Goal: Check status: Check status

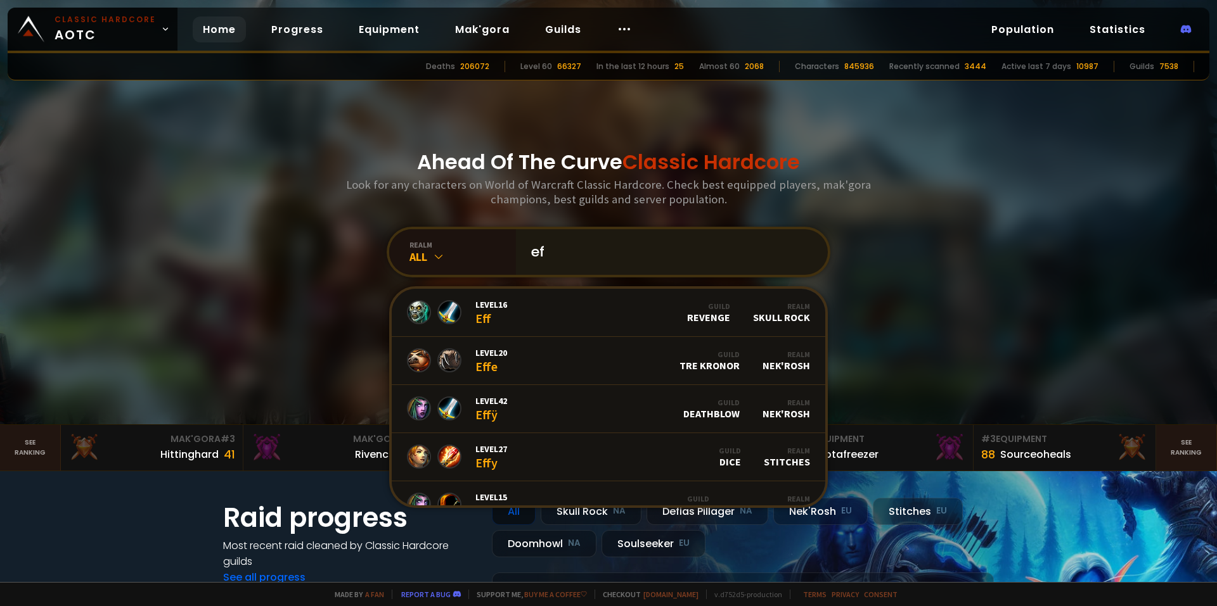
type input "e"
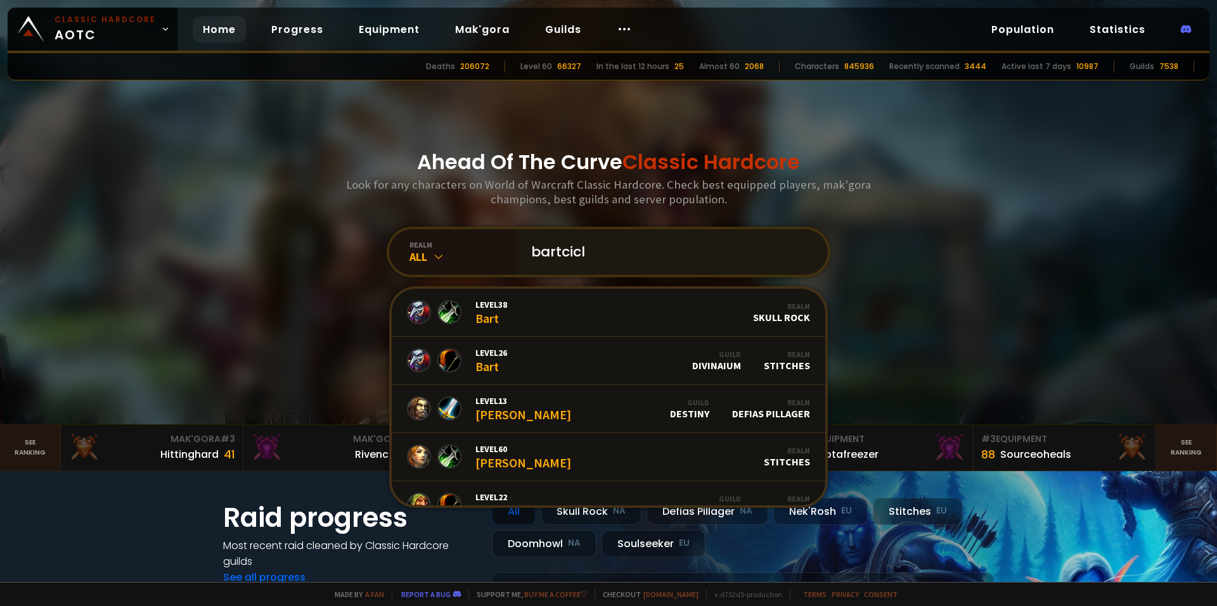
type input "bartcicle"
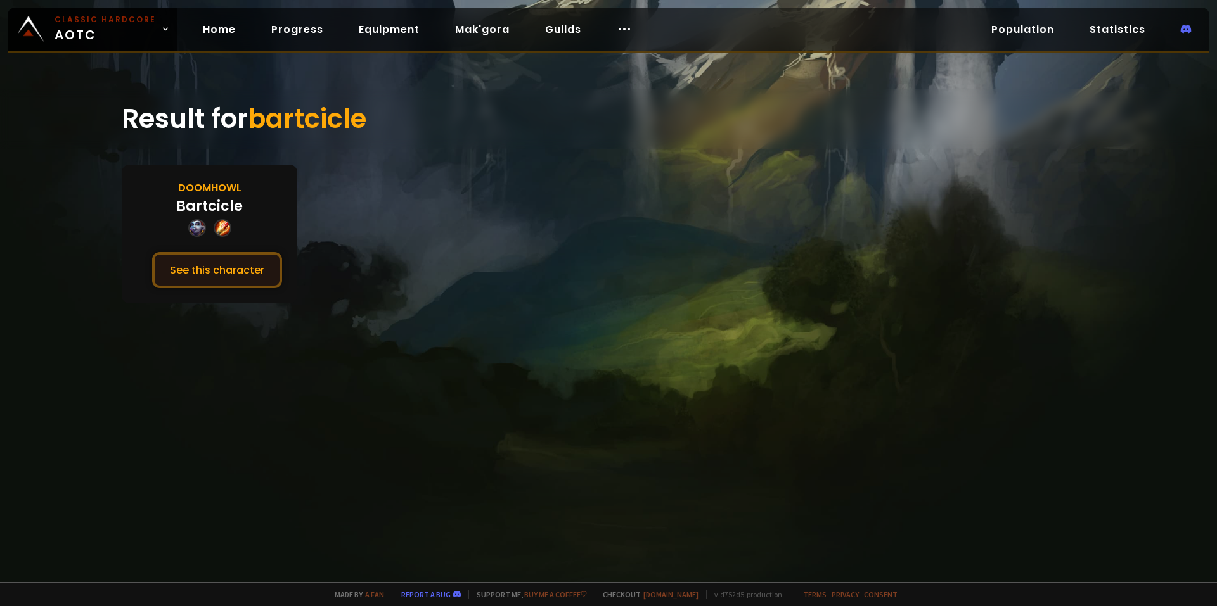
click at [248, 269] on button "See this character" at bounding box center [217, 270] width 130 height 36
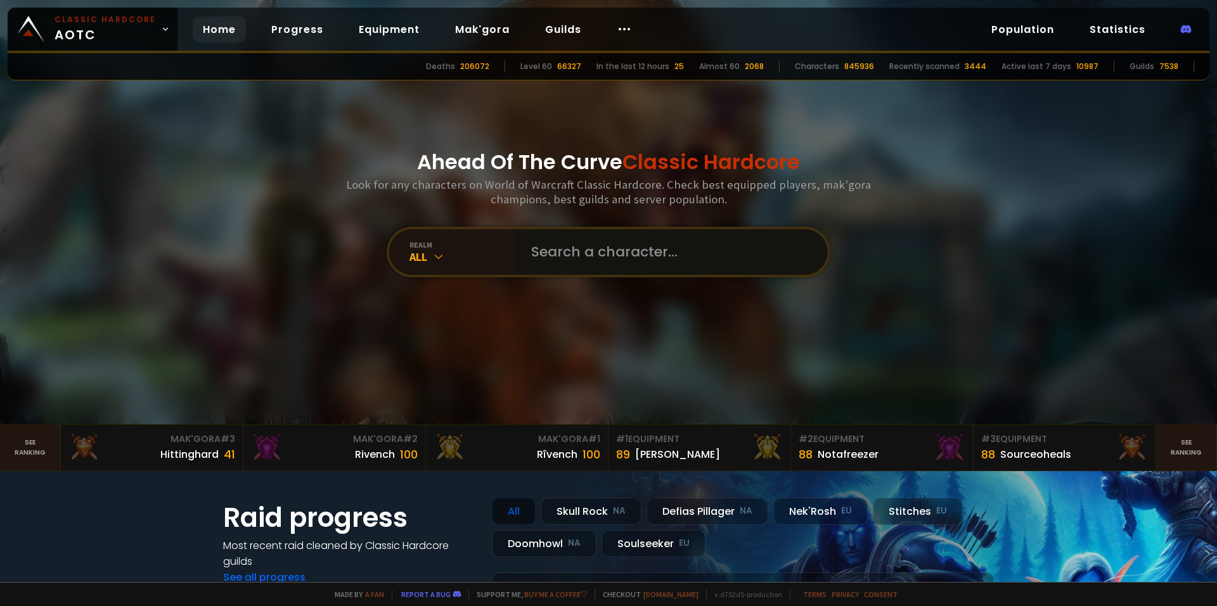
click at [610, 253] on input "text" at bounding box center [667, 252] width 289 height 46
type input "effract"
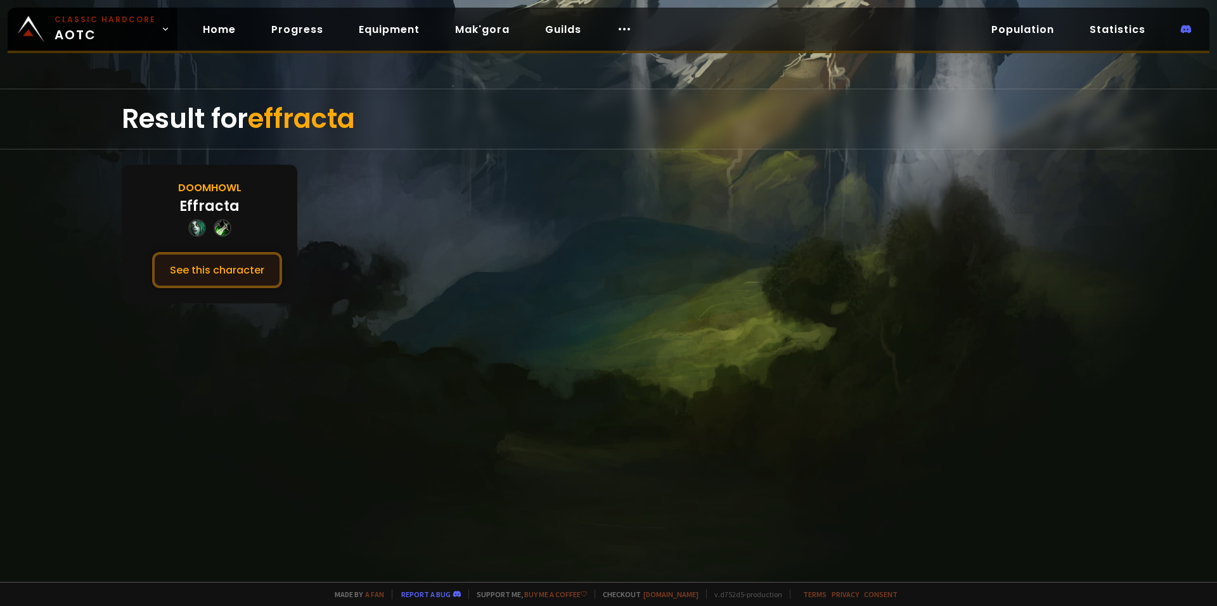
click at [262, 257] on button "See this character" at bounding box center [217, 270] width 130 height 36
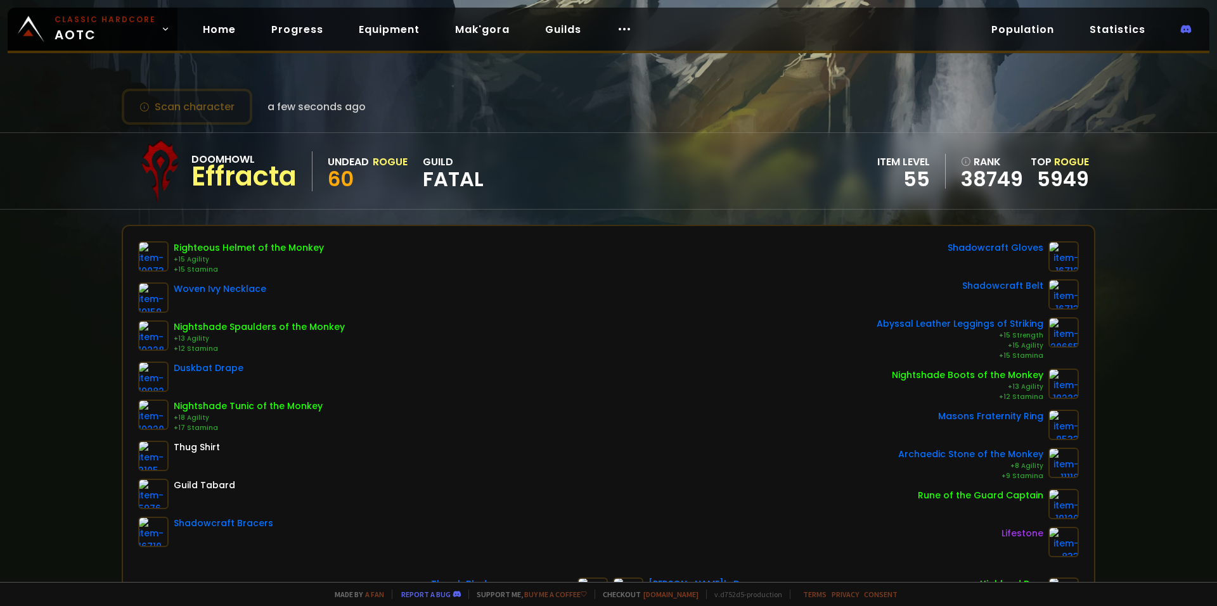
scroll to position [63, 0]
